Goal: Obtain resource: Download file/media

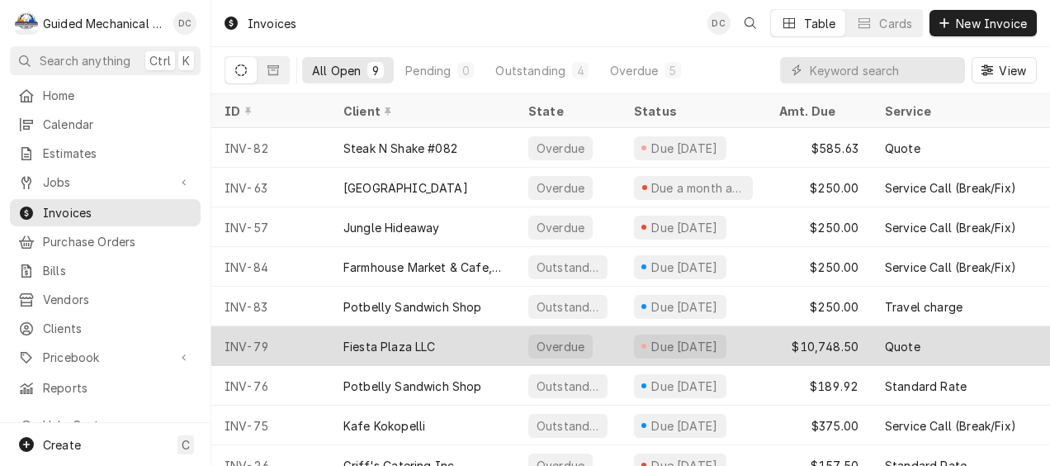
click at [380, 350] on div "Fiesta Plaza LLC" at bounding box center [390, 346] width 92 height 17
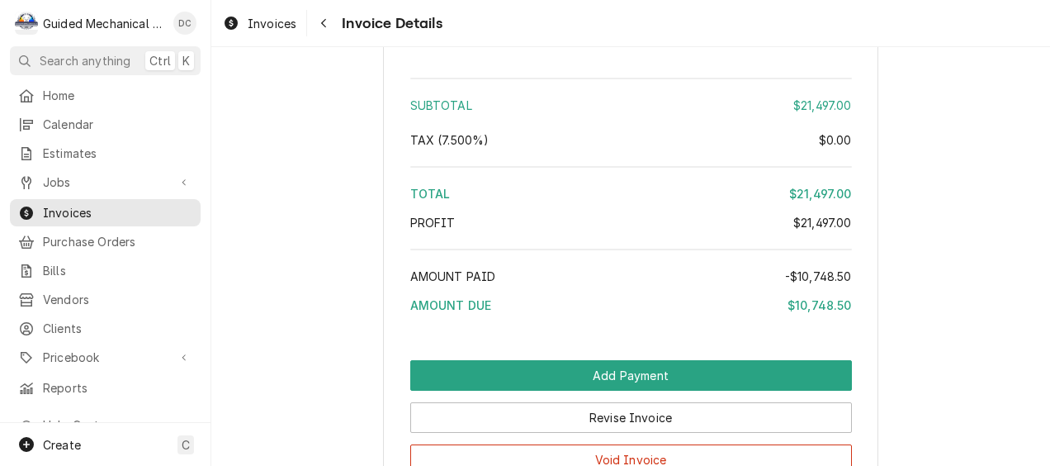
scroll to position [2725, 0]
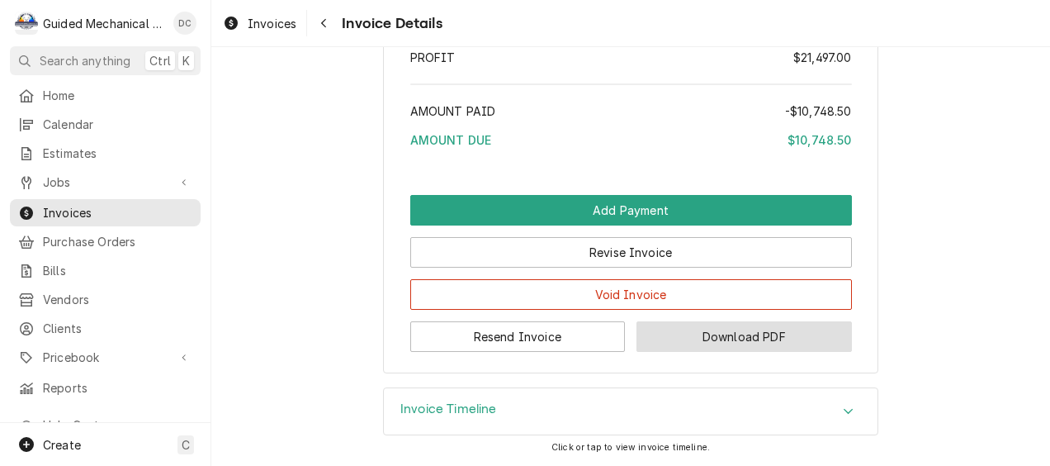
click at [704, 352] on button "Download PDF" at bounding box center [745, 336] width 216 height 31
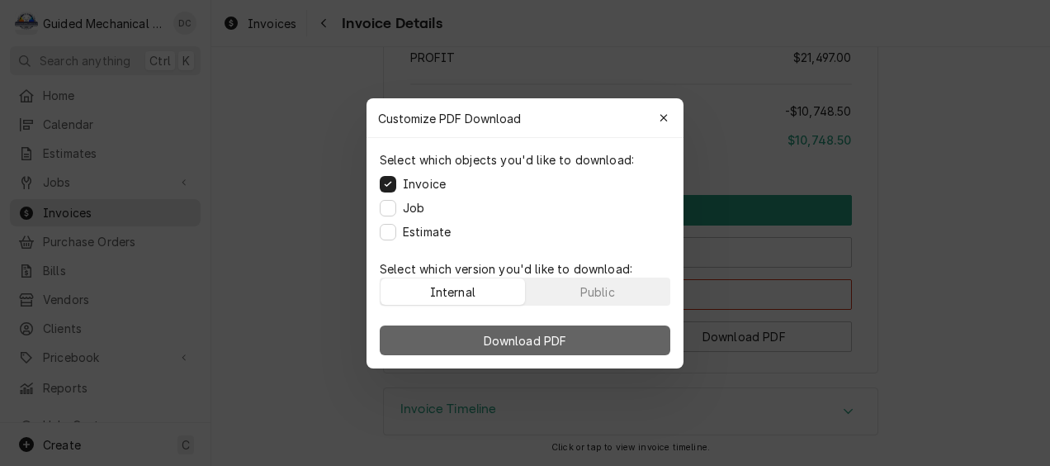
click at [503, 338] on span "Download PDF" at bounding box center [526, 339] width 90 height 17
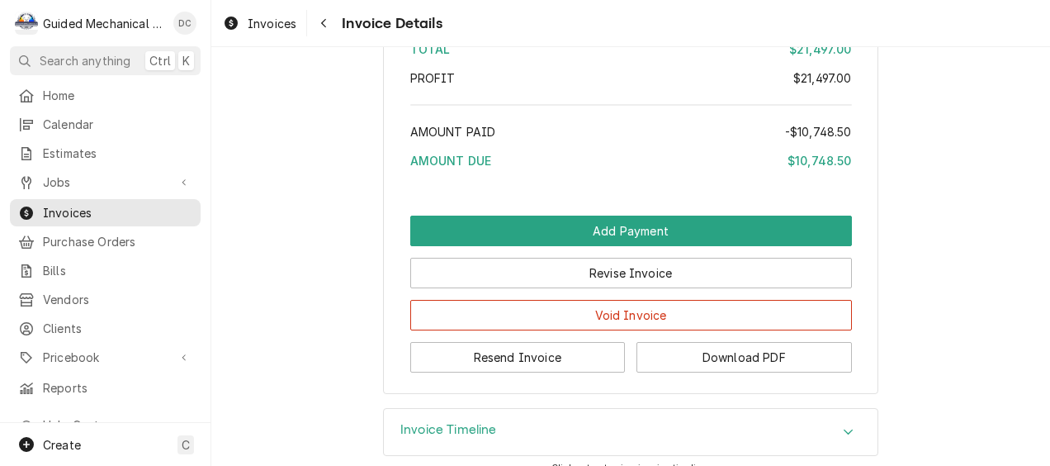
scroll to position [2665, 0]
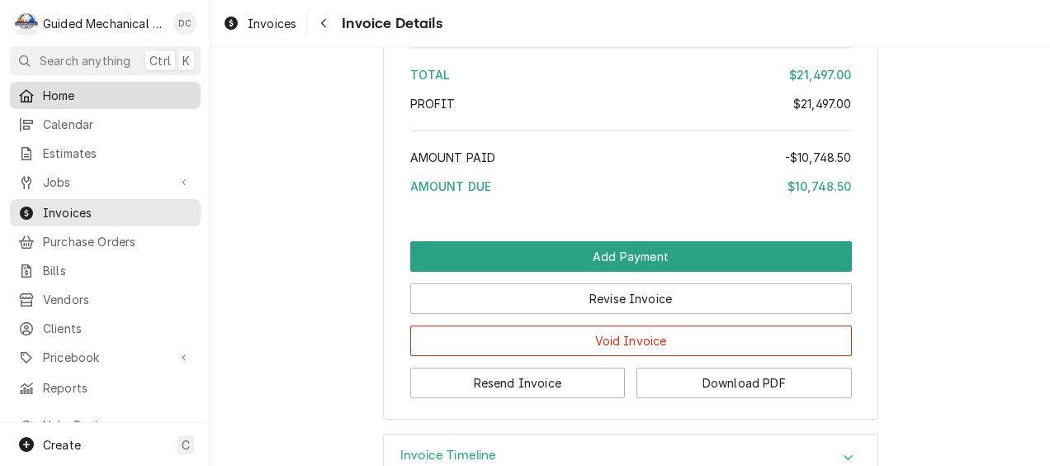
click at [107, 99] on span "Home" at bounding box center [117, 95] width 149 height 17
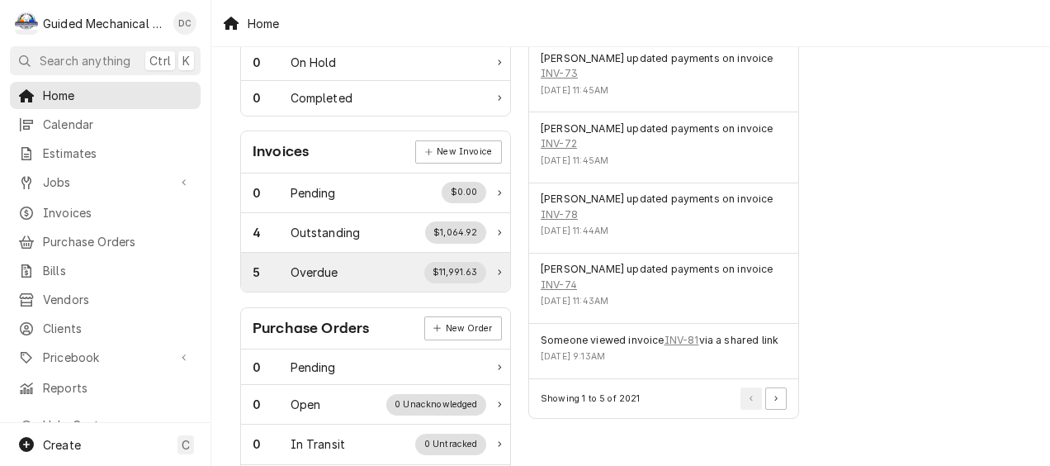
scroll to position [495, 0]
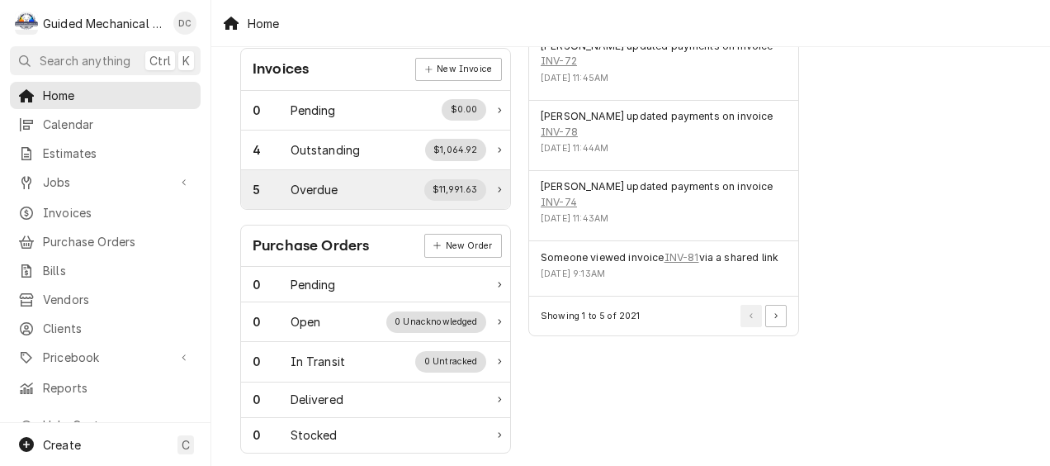
click at [311, 181] on div "Overdue" at bounding box center [315, 189] width 48 height 17
